Goal: Information Seeking & Learning: Learn about a topic

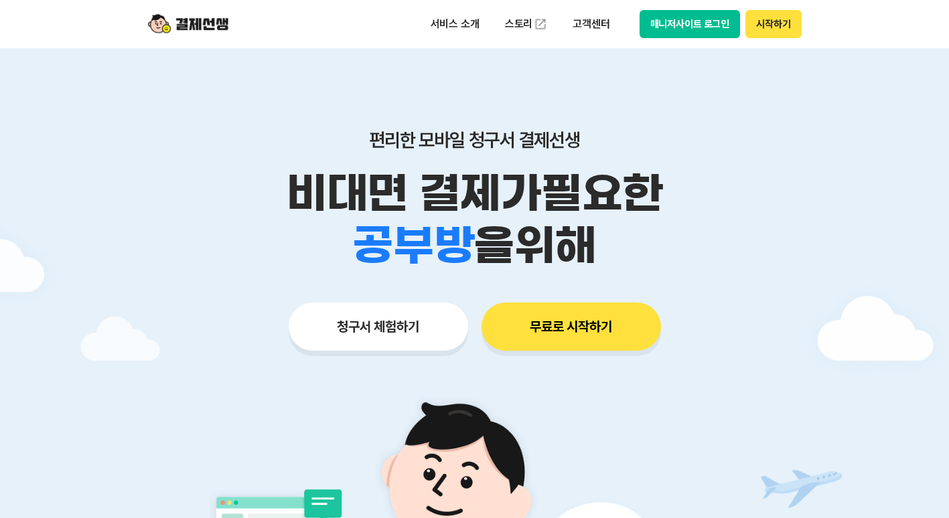
click at [184, 214] on p "비대면 결제가 필요한" at bounding box center [475, 193] width 686 height 52
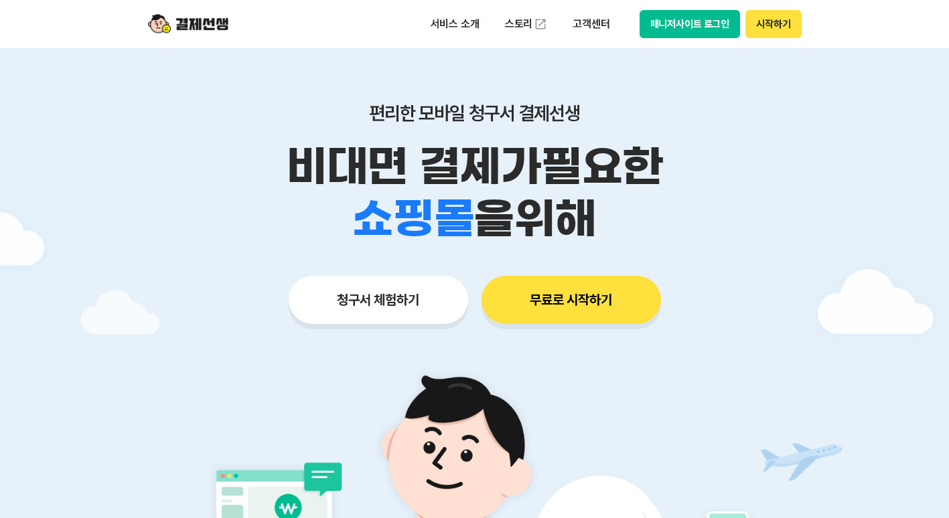
scroll to position [54, 0]
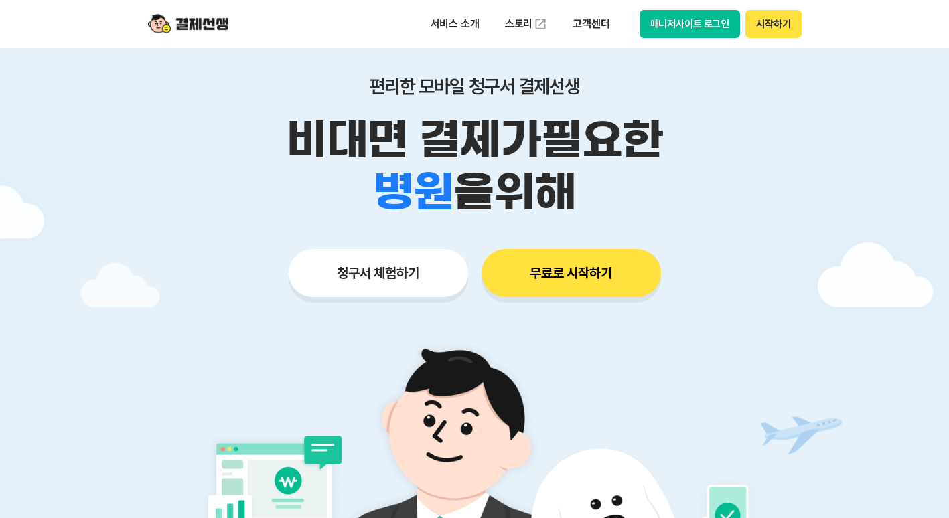
click at [353, 277] on button "청구서 체험하기" at bounding box center [379, 273] width 180 height 48
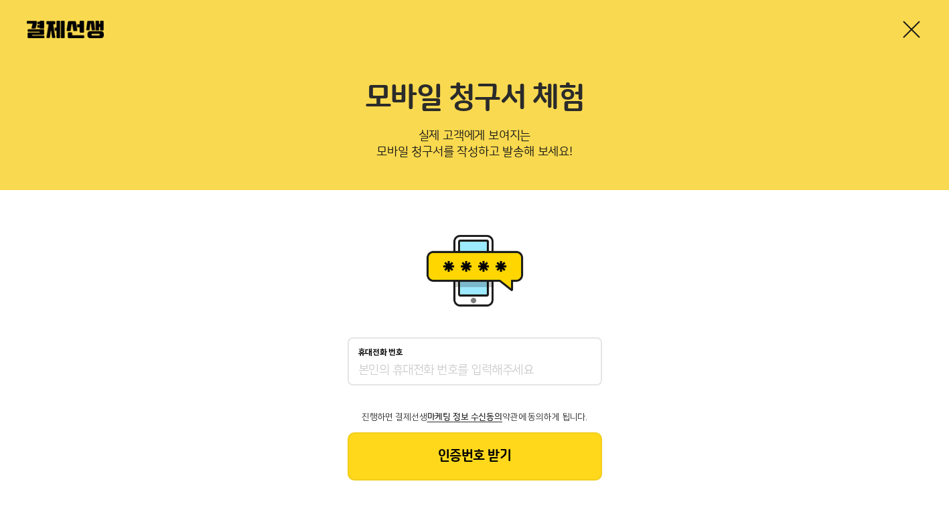
click at [432, 290] on img at bounding box center [474, 270] width 107 height 80
click at [788, 218] on div "휴대전화 번호 진행하면 결제선생 마케팅 정보 수신동의 약관에 동의하게 됩니다. 인증번호 받기" at bounding box center [474, 355] width 949 height 331
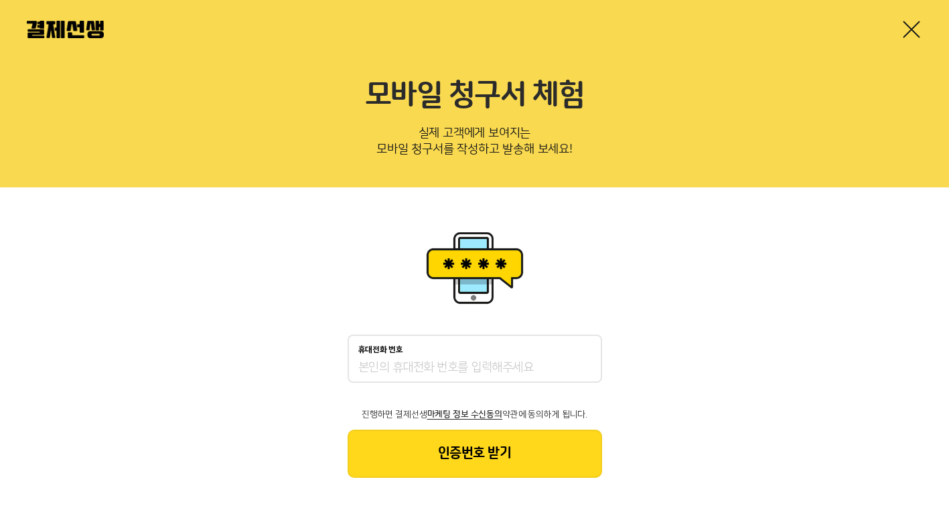
click at [915, 27] on link at bounding box center [911, 29] width 21 height 21
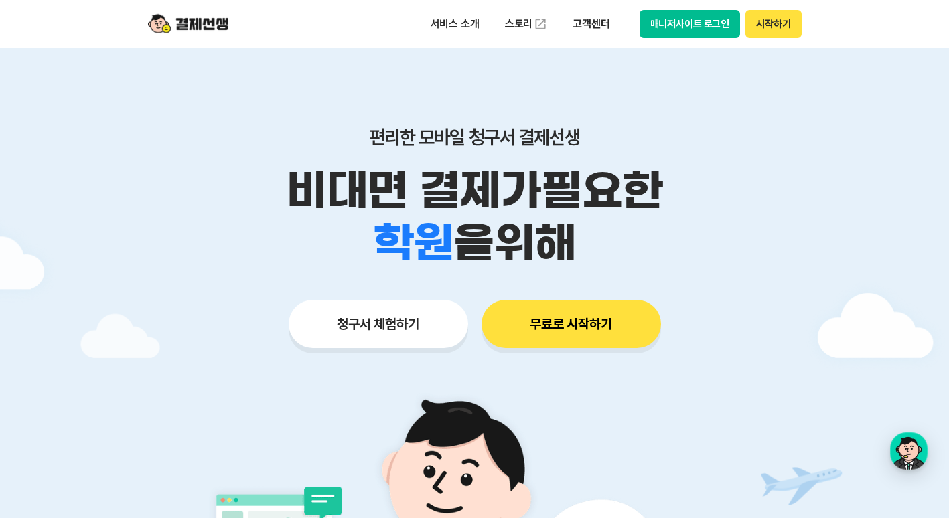
click at [662, 68] on div "편리한 모바일 청구서 결제선생 비대면 결제가 필요한 학원 공부방 호텔 쇼핑몰 병원 배달 보험사 항공사 골프장 을 위해 청구서 체험하기 무료로 …" at bounding box center [475, 211] width 686 height 331
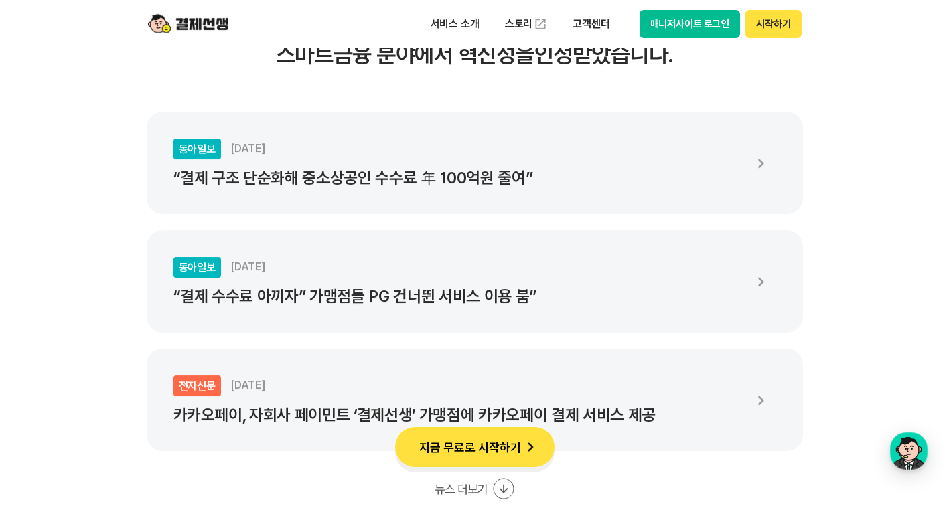
scroll to position [2438, 0]
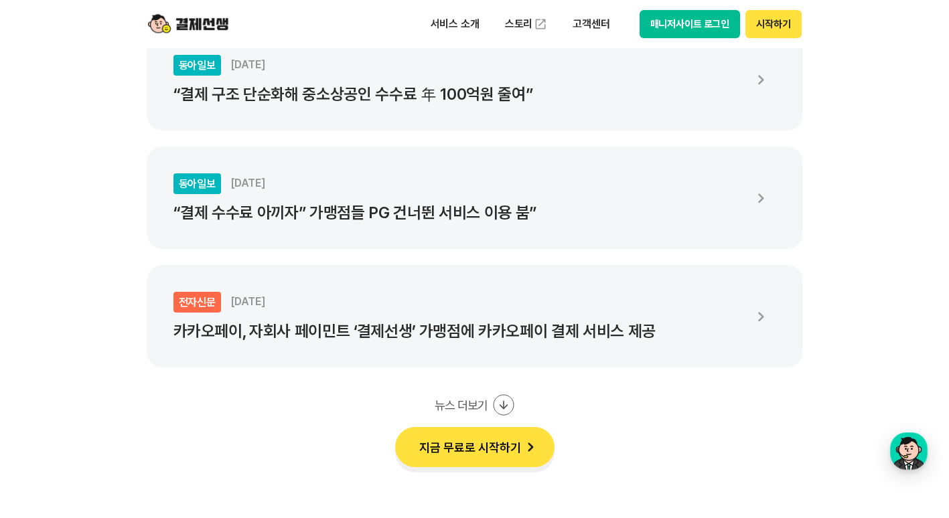
click at [662, 68] on div "동아일보 [DATE] “결제 구조 단순화해 중소상공인 수수료 年 100억원 줄여”" at bounding box center [457, 79] width 569 height 49
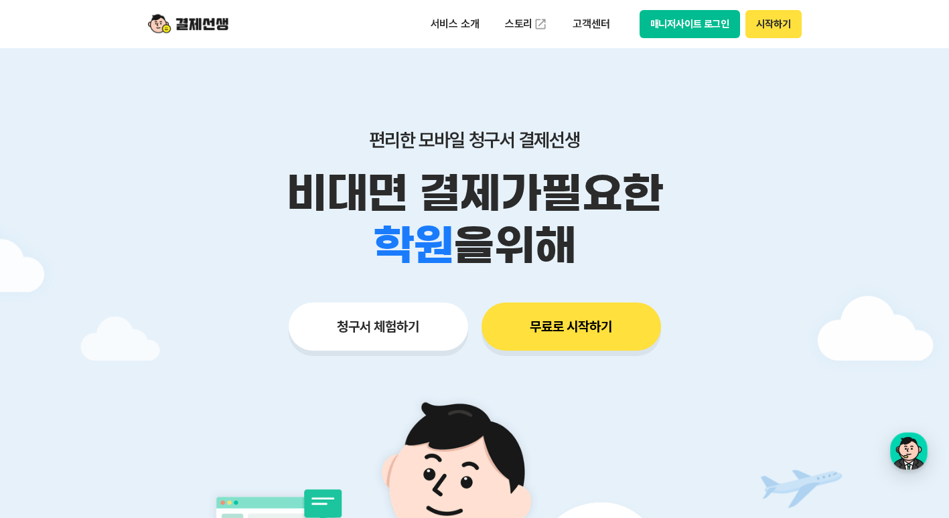
scroll to position [453, 0]
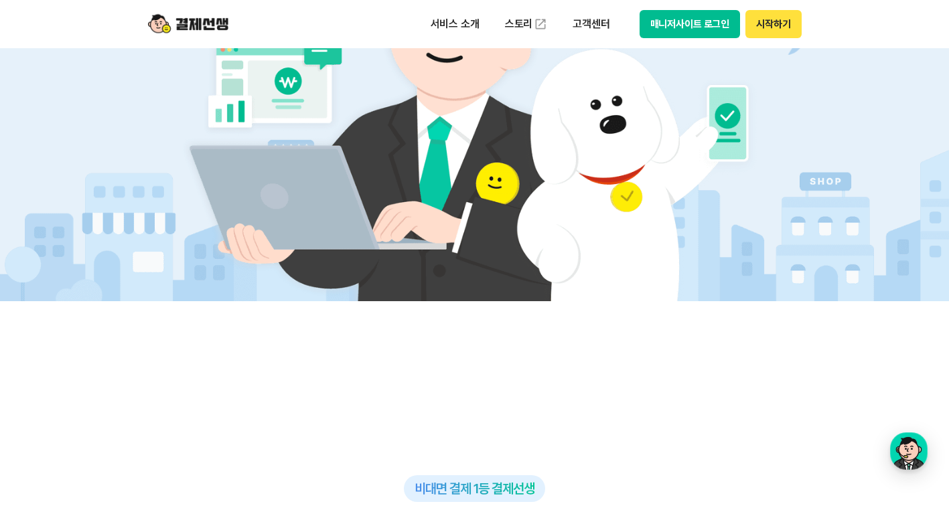
click at [175, 19] on img at bounding box center [188, 23] width 80 height 25
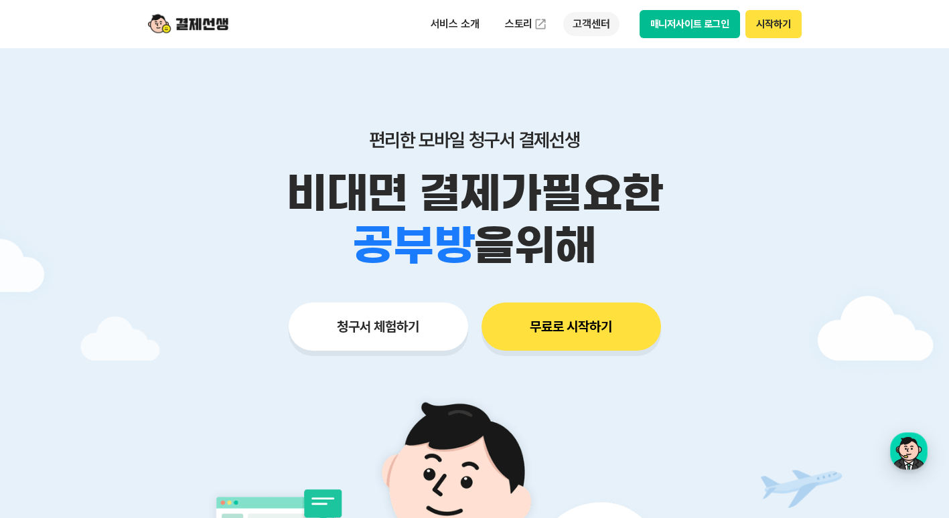
click at [586, 26] on p "고객센터" at bounding box center [591, 24] width 56 height 24
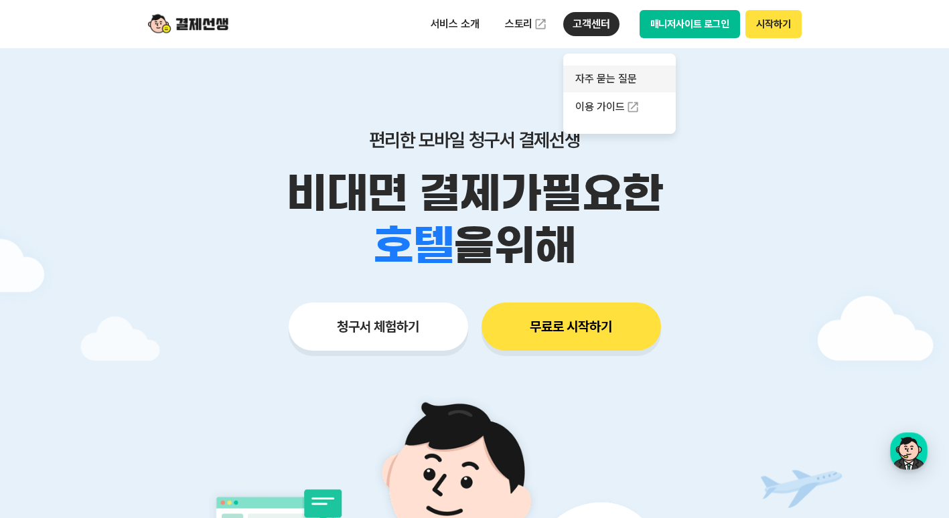
click at [615, 75] on link "자주 묻는 질문" at bounding box center [619, 79] width 113 height 27
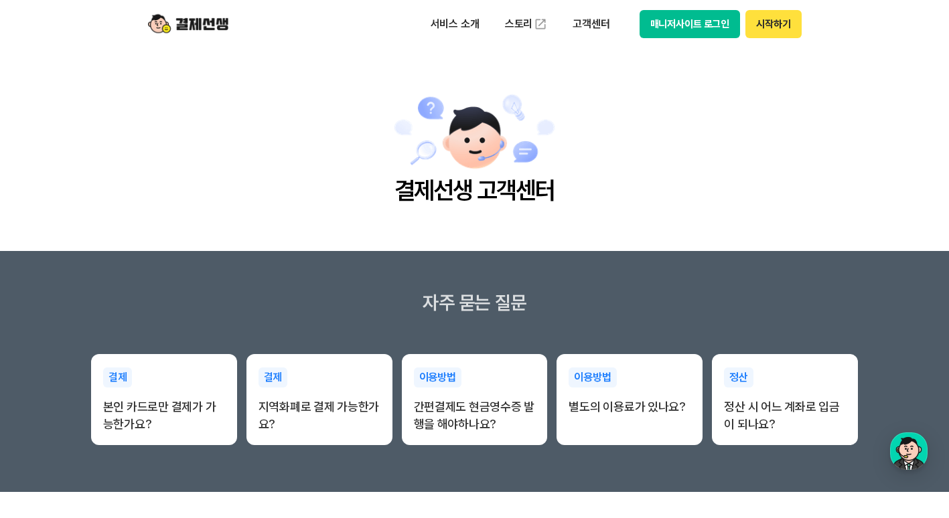
click at [397, 260] on section "자주 묻는 질문 결제 본인 카드로만 결제가 가능한가요? 결제 지역화폐로 결제 가능한가요? 이용방법 간편결제도 현금영수증 발행을 해야하나요? 이…" at bounding box center [474, 371] width 949 height 241
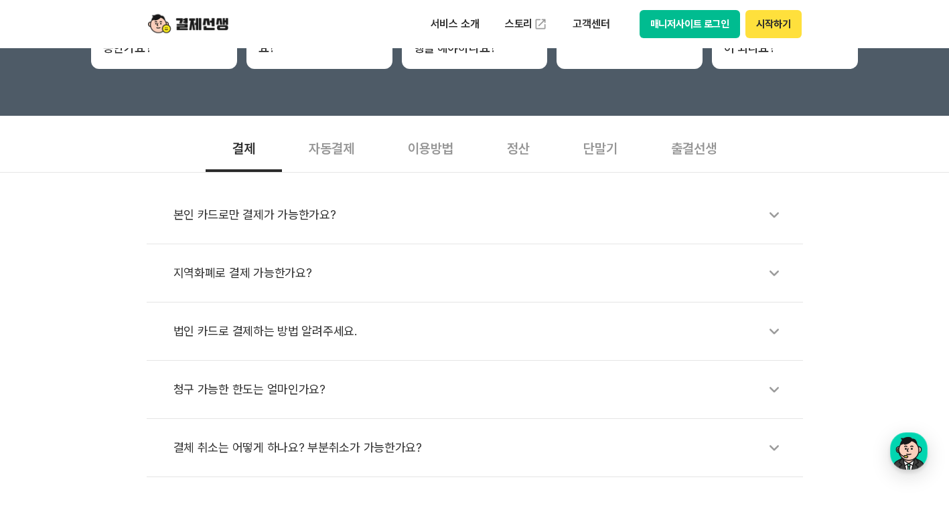
scroll to position [375, 0]
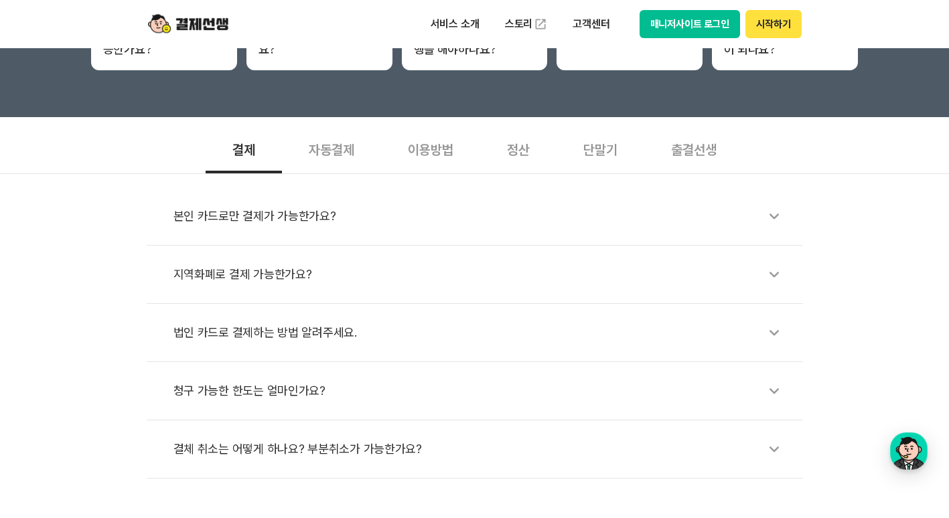
click at [339, 165] on div "자동결제" at bounding box center [331, 149] width 99 height 50
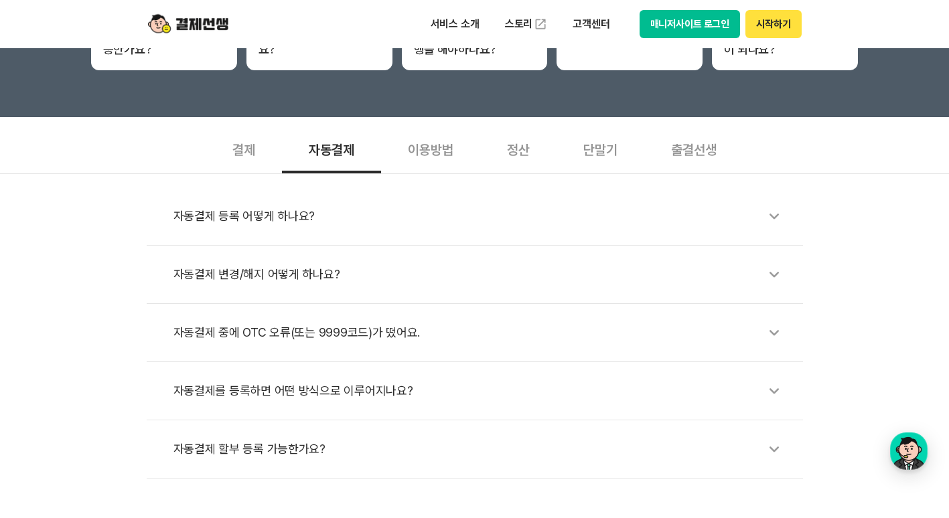
click at [228, 389] on div "자동결제를 등록하면 어떤 방식으로 이루어지나요?" at bounding box center [481, 391] width 616 height 31
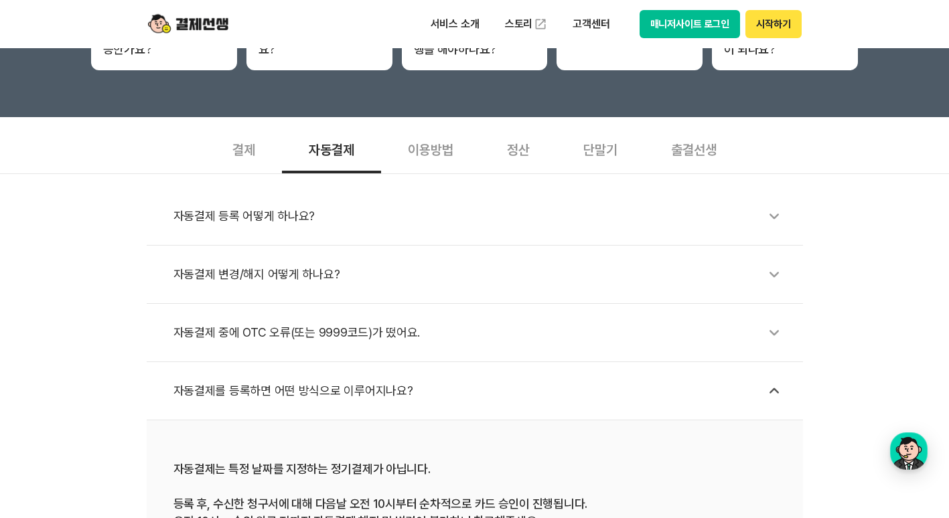
click at [221, 210] on div "자동결제 등록 어떻게 하나요?" at bounding box center [481, 216] width 616 height 31
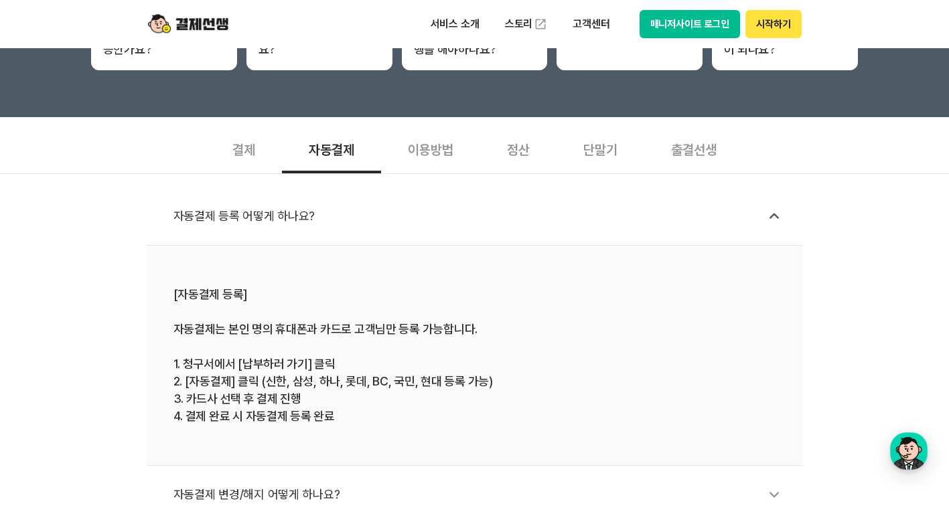
click at [70, 349] on div "자동결제 등록 어떻게 하나요? [자동결제 등록] 자동결제는 본인 명의 휴대폰과 카드로 고객님만 등록 가능합니다. 1. 청구서에서 [납부하러 가…" at bounding box center [474, 436] width 949 height 526
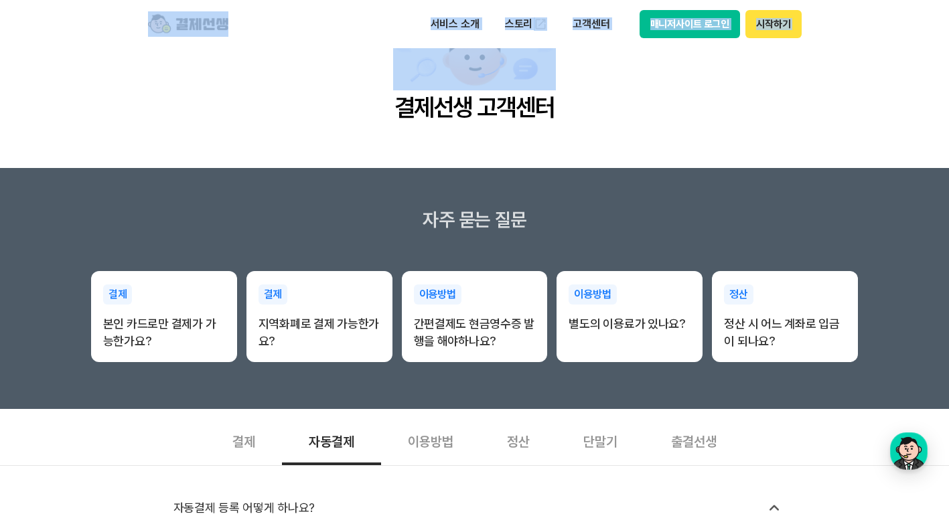
scroll to position [0, 0]
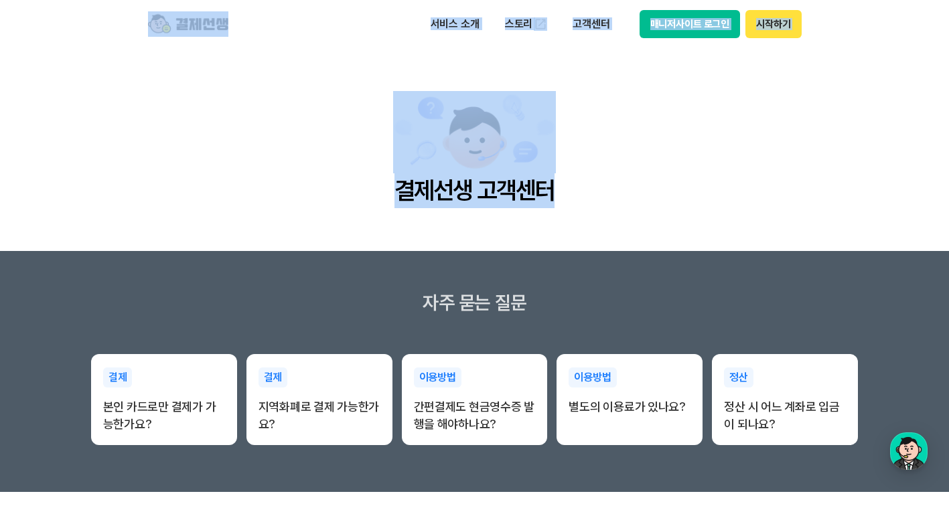
drag, startPoint x: 70, startPoint y: 17, endPoint x: 820, endPoint y: 230, distance: 780.3
click at [820, 230] on main "결제선생 고객센터" at bounding box center [474, 149] width 949 height 203
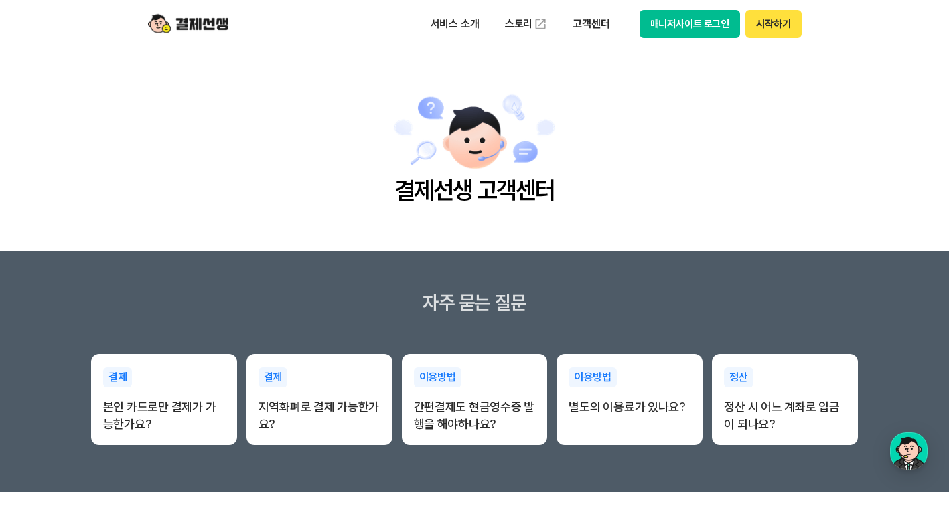
click at [820, 230] on main "결제선생 고객센터" at bounding box center [474, 149] width 949 height 203
click at [837, 317] on div "결제 본인 카드로만 결제가 가능한가요? 결제 지역화폐로 결제 가능한가요? 이용방법 간편결제도 현금영수증 발행을 해야하나요? 이용방법 별도의 이…" at bounding box center [475, 379] width 768 height 131
click at [450, 193] on h2 "결제선생 고객센터" at bounding box center [474, 190] width 163 height 35
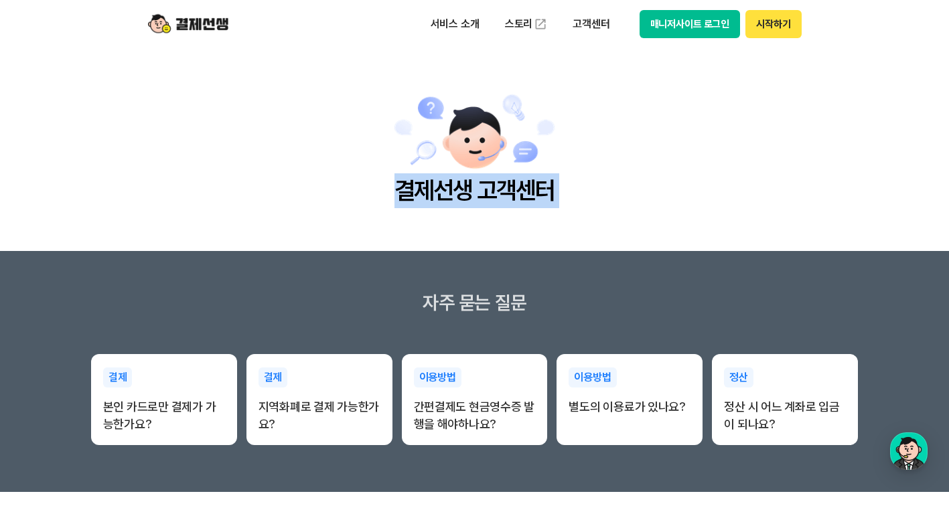
click at [455, 198] on h2 "결제선생 고객센터" at bounding box center [474, 190] width 163 height 35
click at [451, 198] on h2 "결제선생 고객센터" at bounding box center [474, 190] width 163 height 35
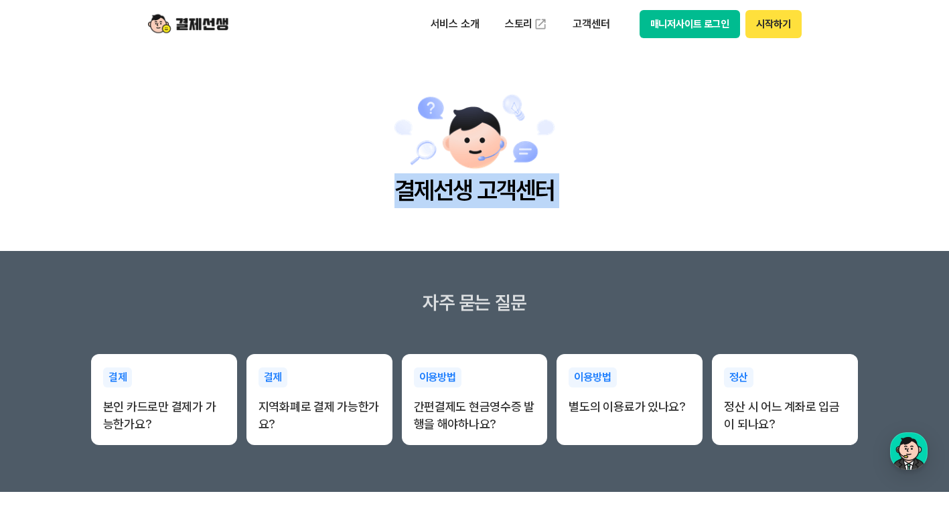
click at [444, 195] on h2 "결제선생 고객센터" at bounding box center [474, 190] width 163 height 35
click at [439, 193] on h2 "결제선생 고객센터" at bounding box center [474, 190] width 163 height 35
drag, startPoint x: 439, startPoint y: 193, endPoint x: 423, endPoint y: 193, distance: 15.4
click at [423, 193] on h2 "결제선생 고객센터" at bounding box center [474, 190] width 163 height 35
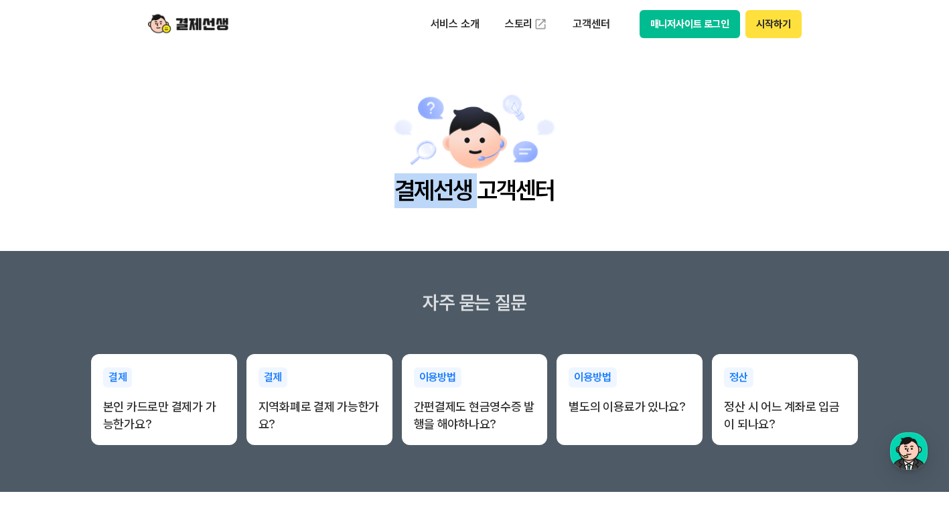
click at [423, 193] on h2 "결제선생 고객센터" at bounding box center [474, 190] width 163 height 35
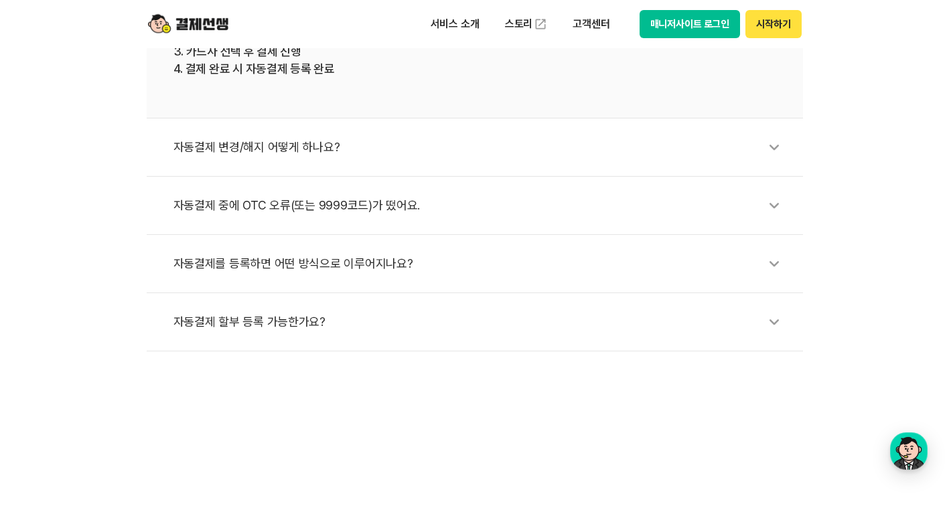
scroll to position [750, 0]
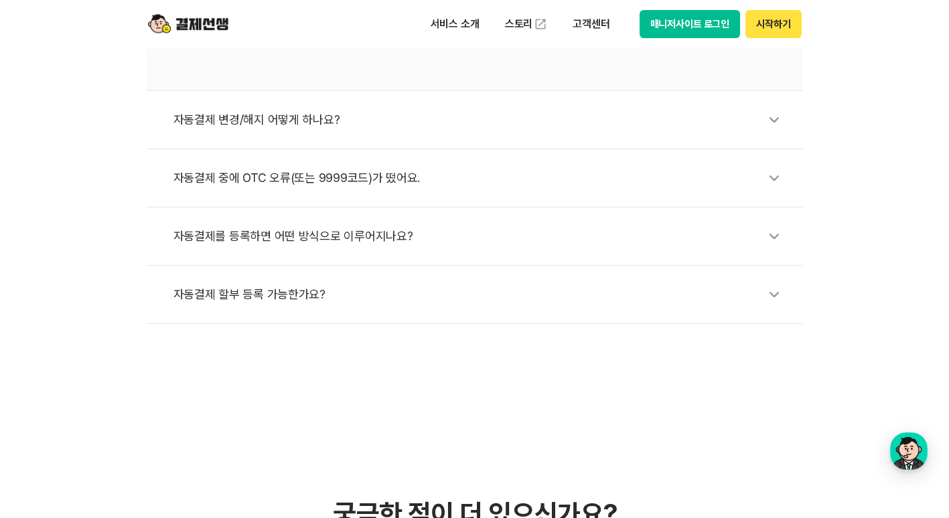
click at [378, 17] on div "서비스 소개 스토리 고객센터 매니저사이트 로그인 시작하기" at bounding box center [475, 24] width 686 height 48
